Goal: Find specific page/section

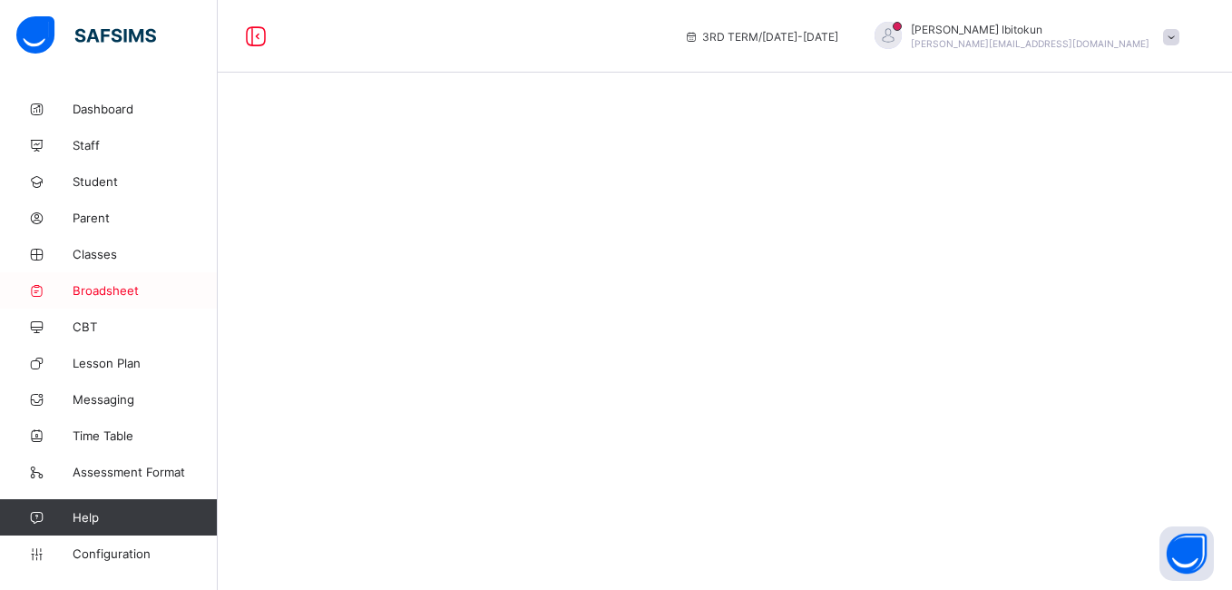
click at [132, 289] on span "Broadsheet" at bounding box center [145, 290] width 145 height 15
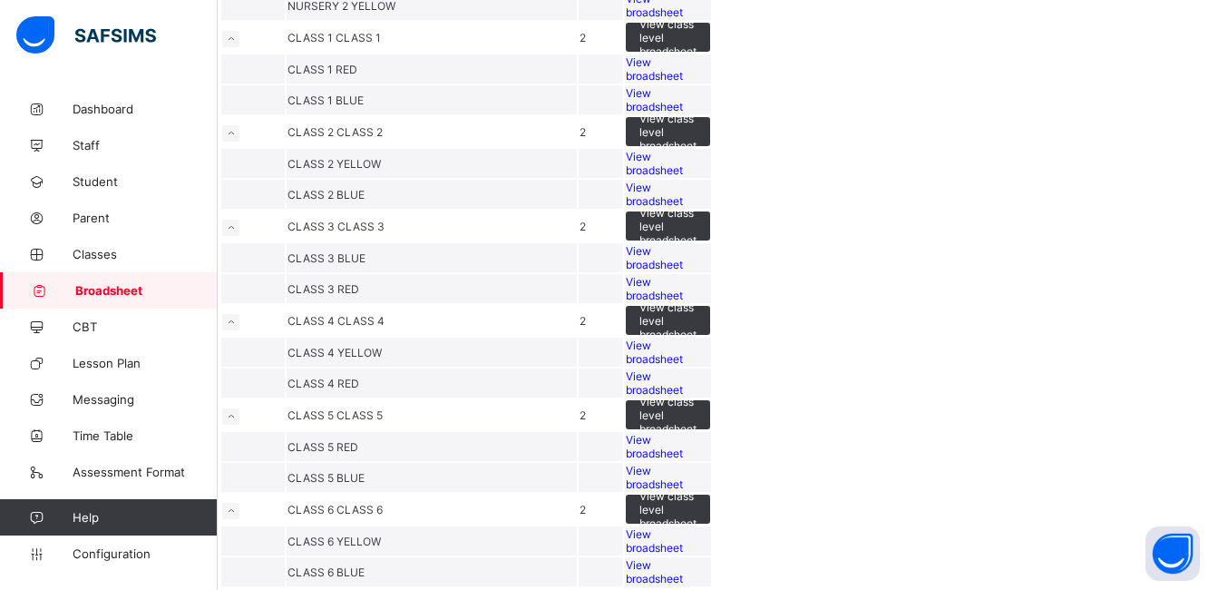
scroll to position [953, 0]
click at [683, 244] on span "View broadsheet" at bounding box center [654, 257] width 57 height 27
